Goal: Find specific fact: Find specific fact

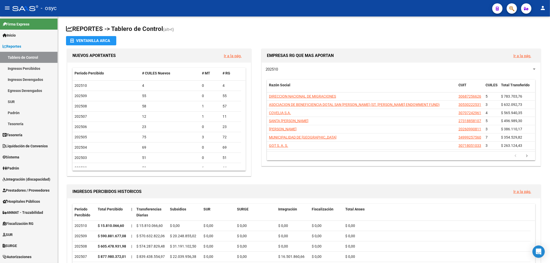
click at [516, 9] on button "button" at bounding box center [512, 8] width 10 height 10
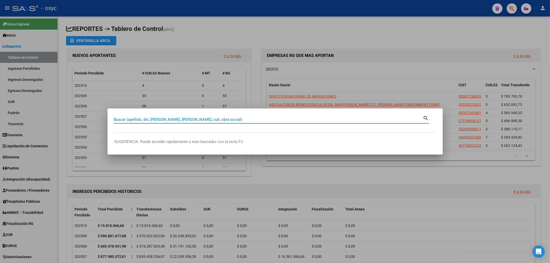
paste input "23616891"
type input "23616891"
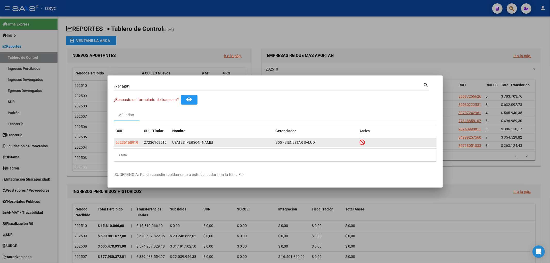
drag, startPoint x: 173, startPoint y: 141, endPoint x: 228, endPoint y: 141, distance: 55.4
click at [229, 141] on div "U?ATES [PERSON_NAME]" at bounding box center [221, 143] width 99 height 6
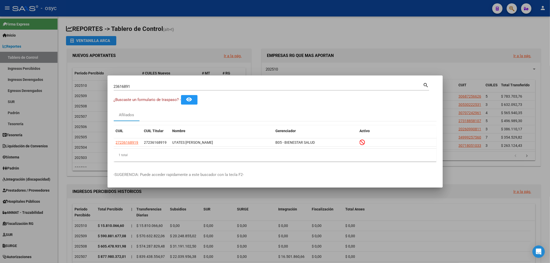
copy div "U?ATES [PERSON_NAME]"
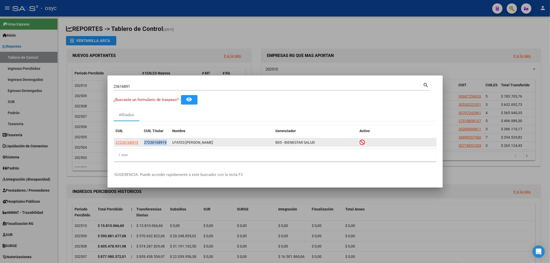
drag, startPoint x: 143, startPoint y: 141, endPoint x: 167, endPoint y: 143, distance: 23.8
click at [167, 143] on datatable-body-cell "27236168919" at bounding box center [156, 142] width 28 height 8
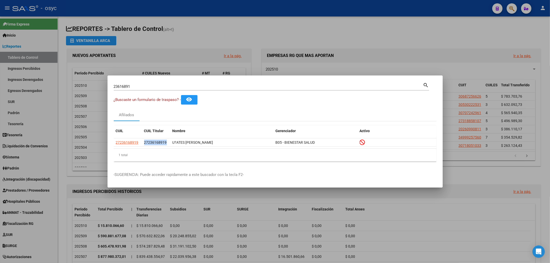
copy span "27236168919"
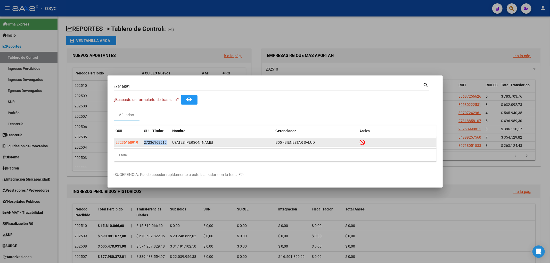
copy span "27236168919"
